Goal: Task Accomplishment & Management: Manage account settings

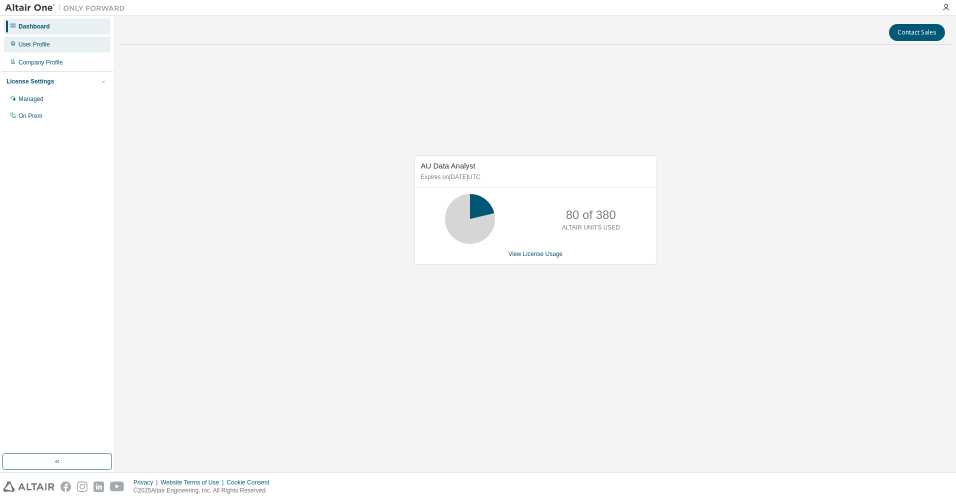
click at [64, 48] on div "User Profile" at bounding box center [57, 45] width 107 height 16
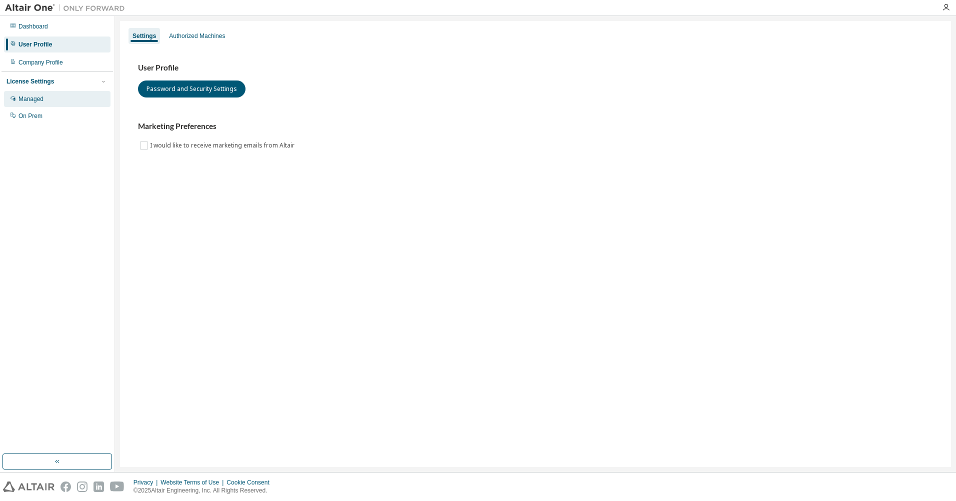
click at [46, 103] on div "Managed" at bounding box center [57, 99] width 107 height 16
